Goal: Task Accomplishment & Management: Use online tool/utility

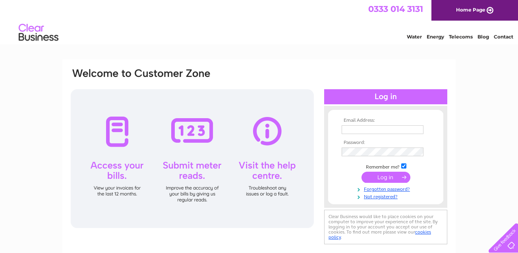
type input "mssharman@lineone.net"
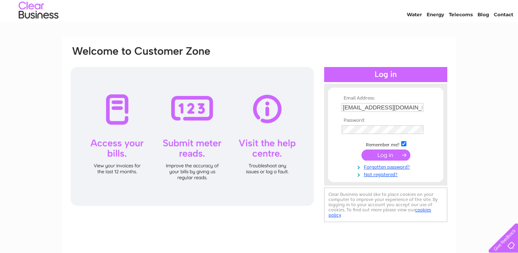
scroll to position [26, 0]
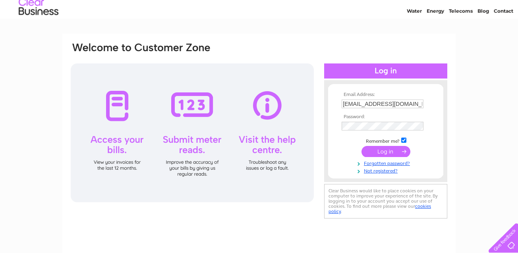
click at [403, 151] on input "submit" at bounding box center [385, 151] width 49 height 11
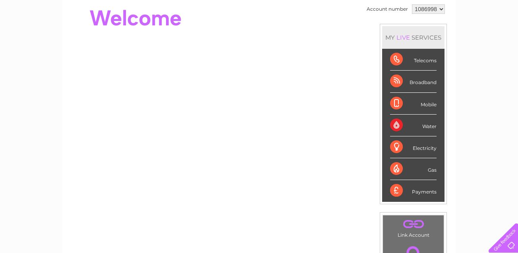
scroll to position [91, 0]
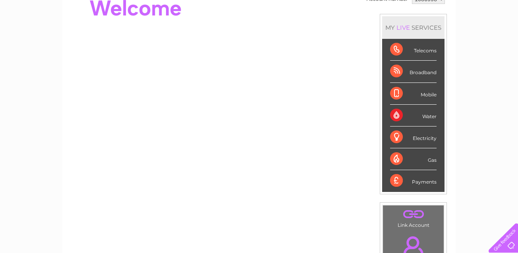
click at [395, 47] on div "Telecoms" at bounding box center [413, 50] width 46 height 22
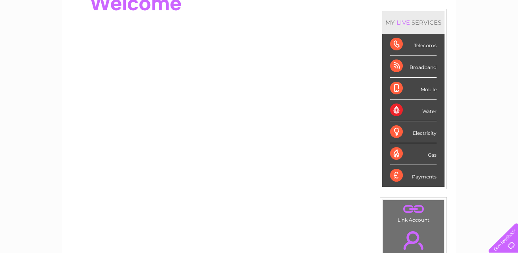
scroll to position [87, 0]
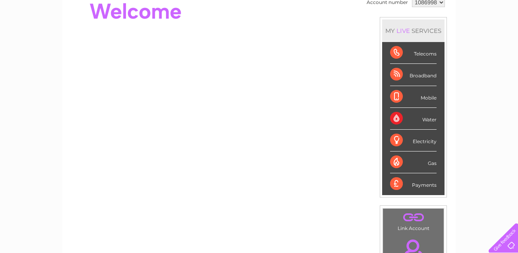
click at [396, 52] on div "Telecoms" at bounding box center [413, 53] width 46 height 22
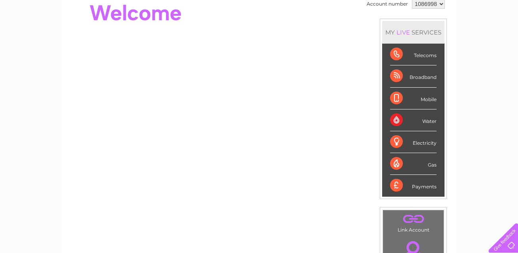
scroll to position [96, 0]
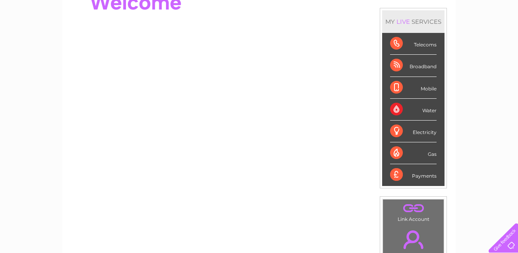
click at [397, 42] on div "Telecoms" at bounding box center [413, 44] width 46 height 22
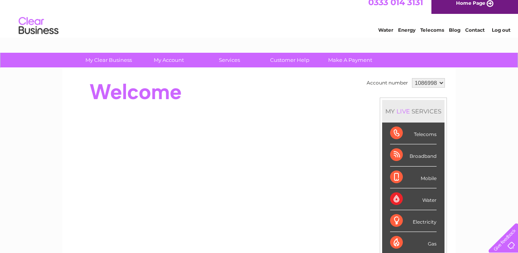
scroll to position [0, 0]
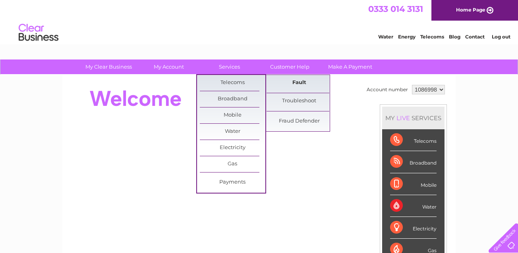
click at [300, 82] on link "Fault" at bounding box center [299, 83] width 66 height 16
click at [301, 82] on link "Fault" at bounding box center [299, 83] width 66 height 16
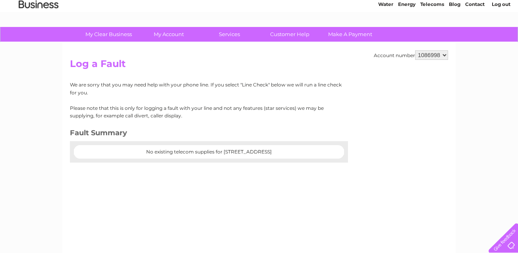
scroll to position [34, 0]
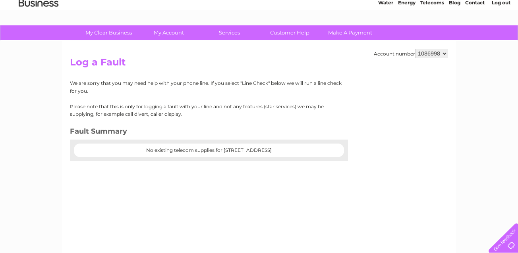
click at [331, 149] on center "No existing telecom supplies for 6 Cragston Way, Newcastle Upon Tyne, Tyne And …" at bounding box center [209, 151] width 254 height 6
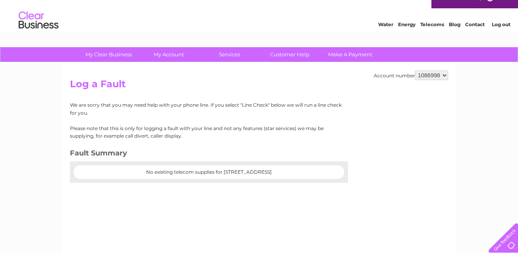
scroll to position [0, 0]
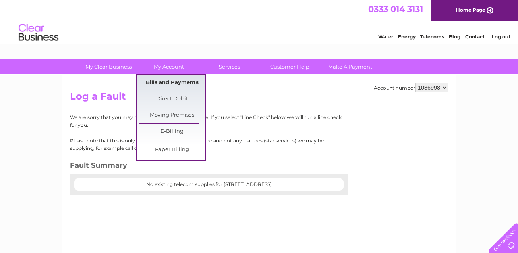
click at [168, 81] on link "Bills and Payments" at bounding box center [172, 83] width 66 height 16
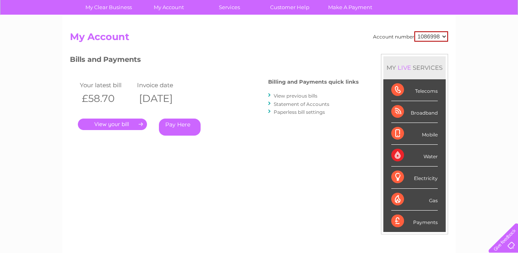
scroll to position [65, 0]
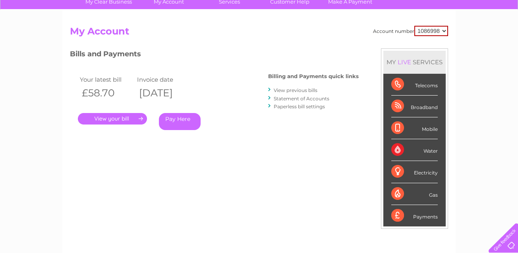
click at [142, 119] on link "." at bounding box center [112, 119] width 69 height 12
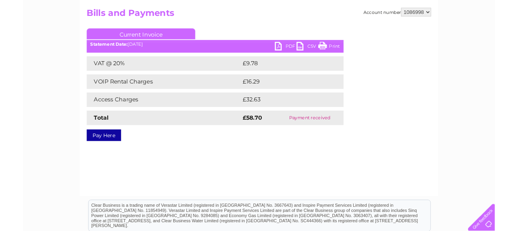
scroll to position [70, 0]
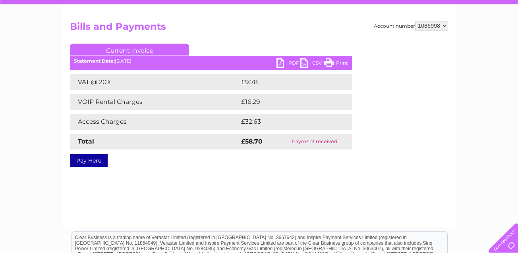
click at [279, 63] on link "PDF" at bounding box center [288, 64] width 24 height 12
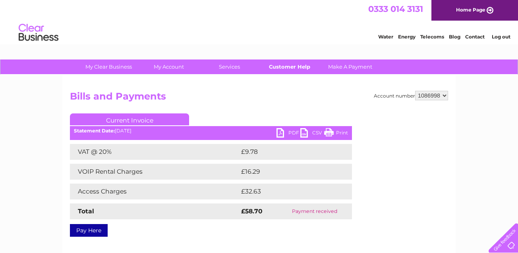
click at [286, 67] on link "Customer Help" at bounding box center [290, 67] width 66 height 15
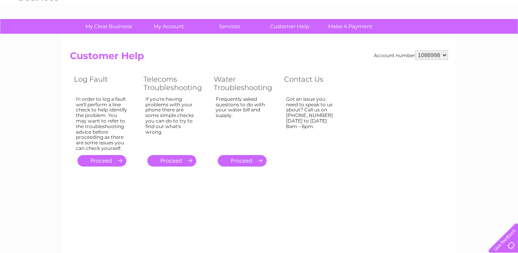
scroll to position [42, 0]
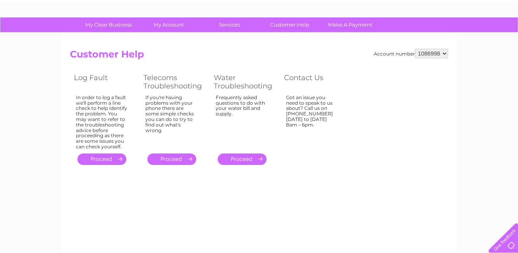
click at [117, 160] on link "." at bounding box center [101, 160] width 49 height 12
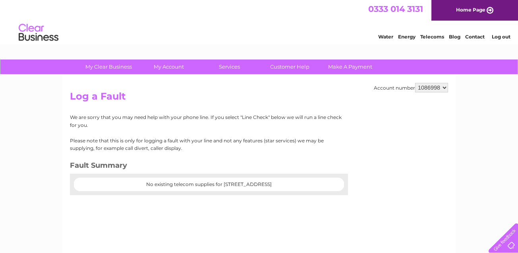
click at [324, 183] on center "No existing telecom supplies for [STREET_ADDRESS]" at bounding box center [209, 185] width 254 height 6
drag, startPoint x: 299, startPoint y: 186, endPoint x: 79, endPoint y: 176, distance: 219.4
click at [76, 176] on div "No existing telecom supplies for [STREET_ADDRESS]" at bounding box center [209, 184] width 278 height 21
click at [300, 184] on center "No existing telecom supplies for [STREET_ADDRESS]" at bounding box center [209, 185] width 254 height 6
click at [326, 187] on div at bounding box center [209, 191] width 278 height 8
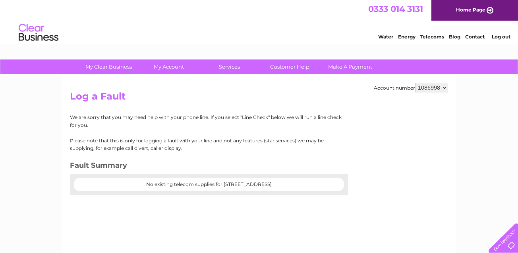
click at [324, 184] on center "No existing telecom supplies for [STREET_ADDRESS]" at bounding box center [209, 185] width 254 height 6
drag, startPoint x: 324, startPoint y: 182, endPoint x: 231, endPoint y: 179, distance: 93.8
click at [231, 179] on div "No existing telecom supplies for [STREET_ADDRESS]" at bounding box center [209, 184] width 278 height 21
click at [280, 204] on div "Account number 1086998 Log a Fault We are sorry that you may need help with you…" at bounding box center [258, 186] width 393 height 222
